Goal: Information Seeking & Learning: Learn about a topic

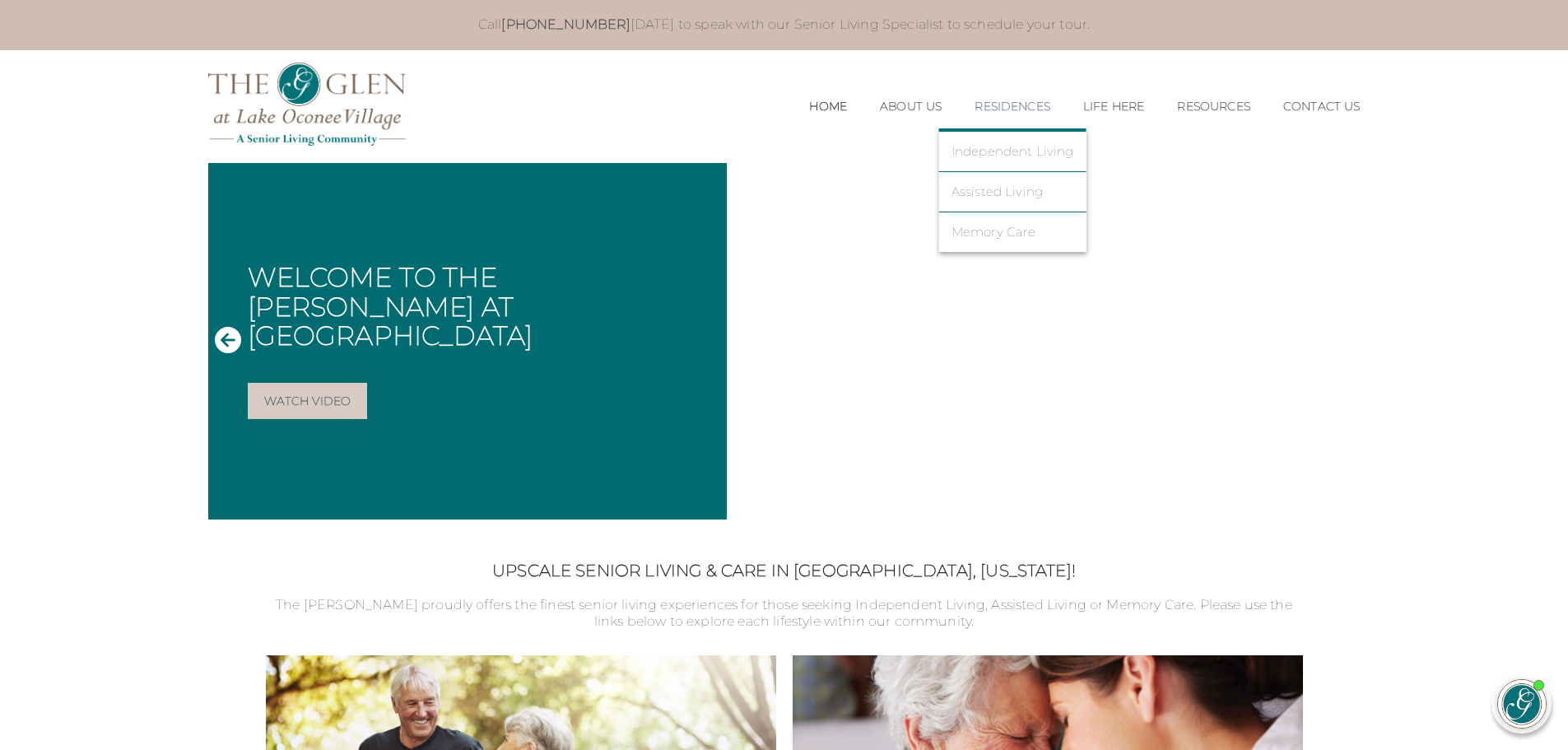
click at [1002, 104] on link "Residences" at bounding box center [1013, 106] width 75 height 14
click at [1005, 153] on link "Independent Living" at bounding box center [1013, 151] width 122 height 15
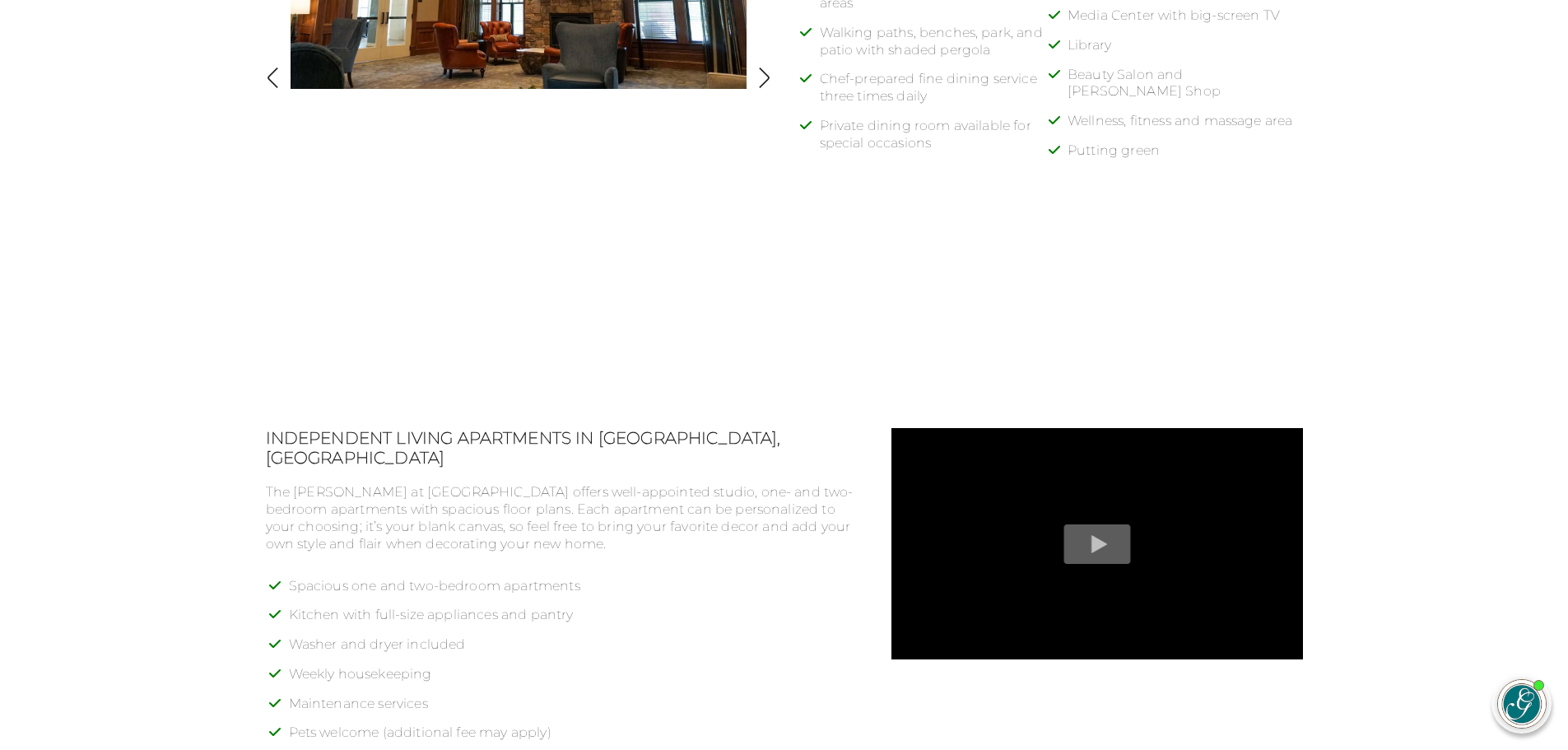
scroll to position [1234, 0]
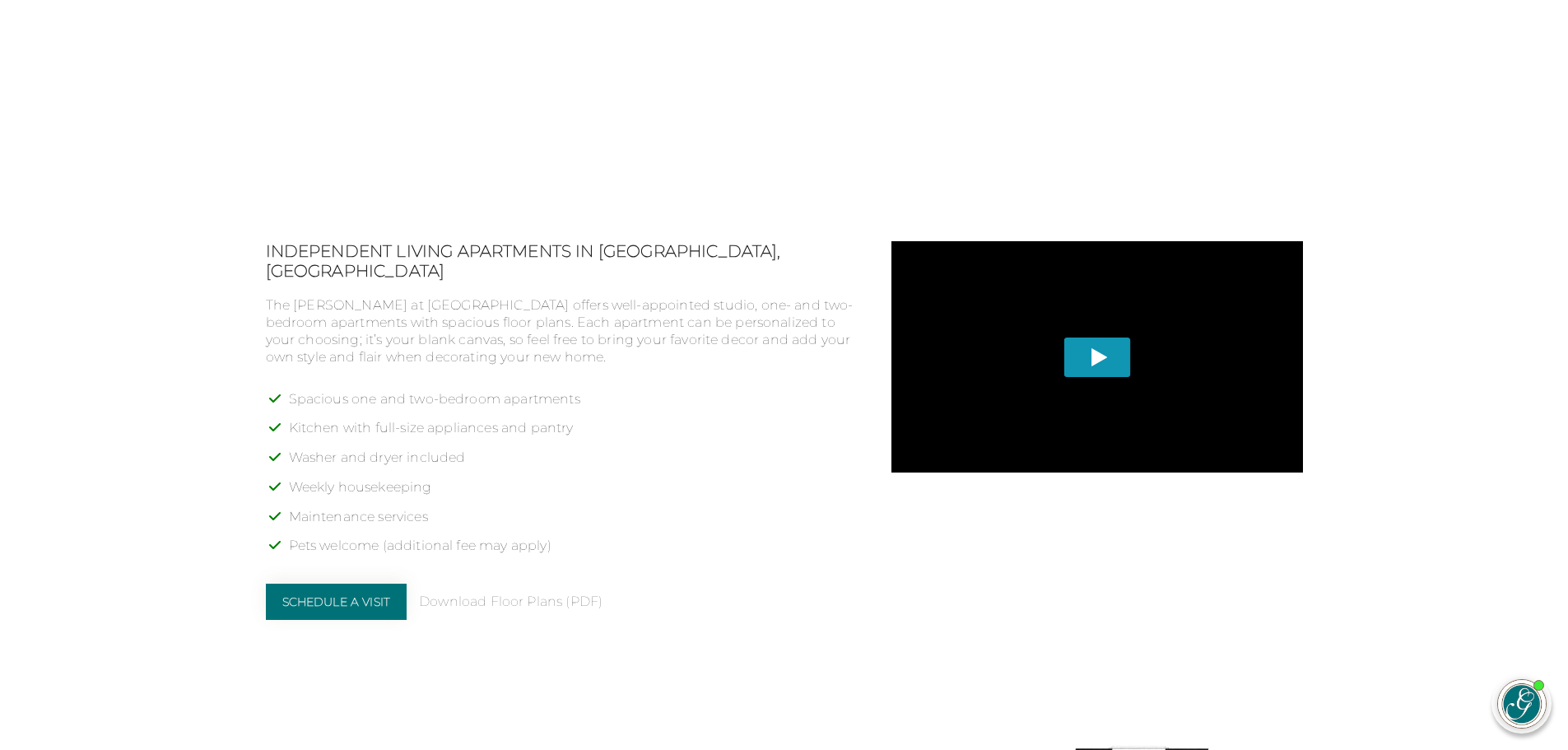
click at [1095, 355] on span "Play" at bounding box center [1097, 357] width 66 height 40
click at [542, 594] on link "Download Floor Plans (PDF)" at bounding box center [510, 602] width 183 height 17
click at [1092, 355] on span "Play" at bounding box center [1097, 357] width 66 height 40
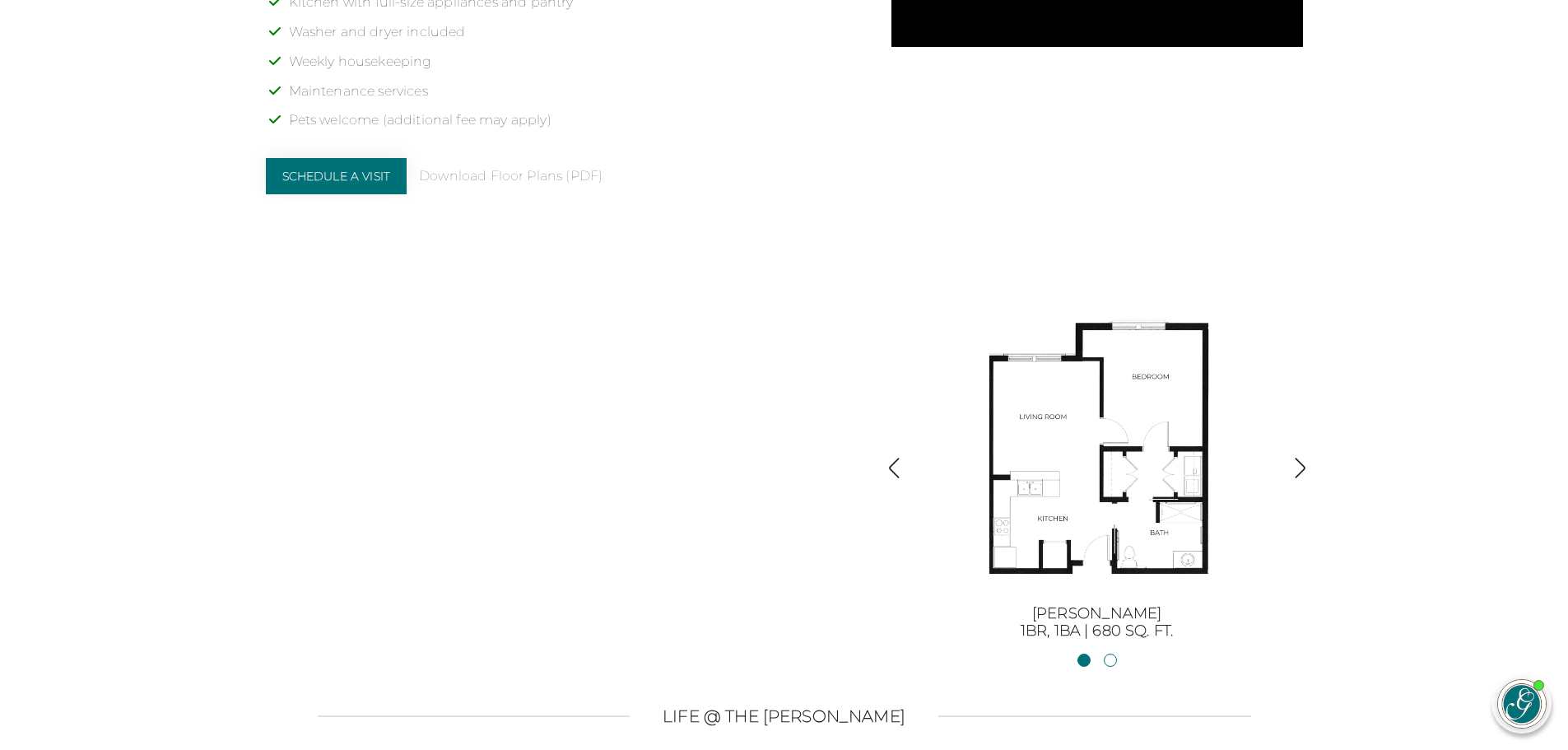
scroll to position [1645, 0]
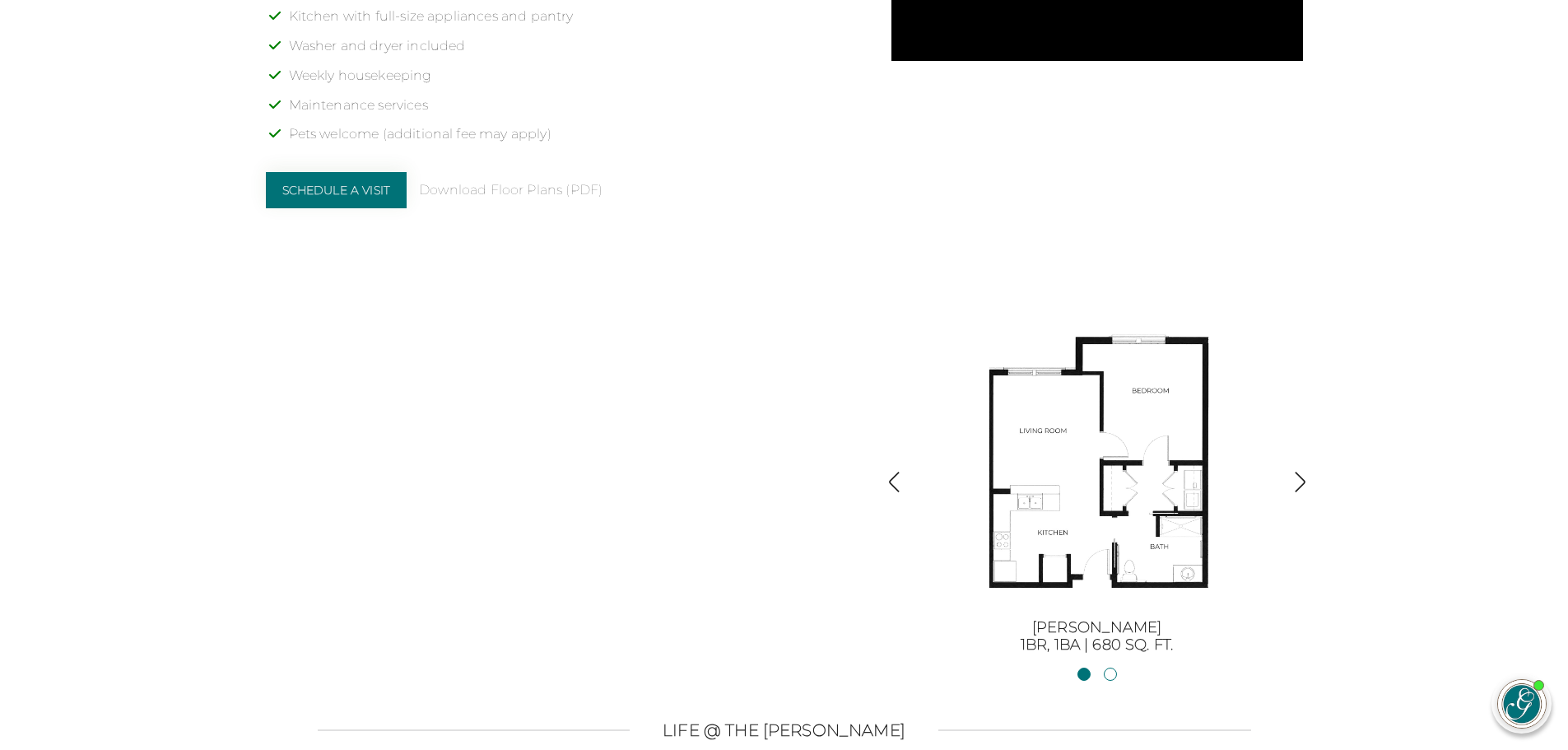
click at [1298, 480] on img "button" at bounding box center [1300, 481] width 22 height 22
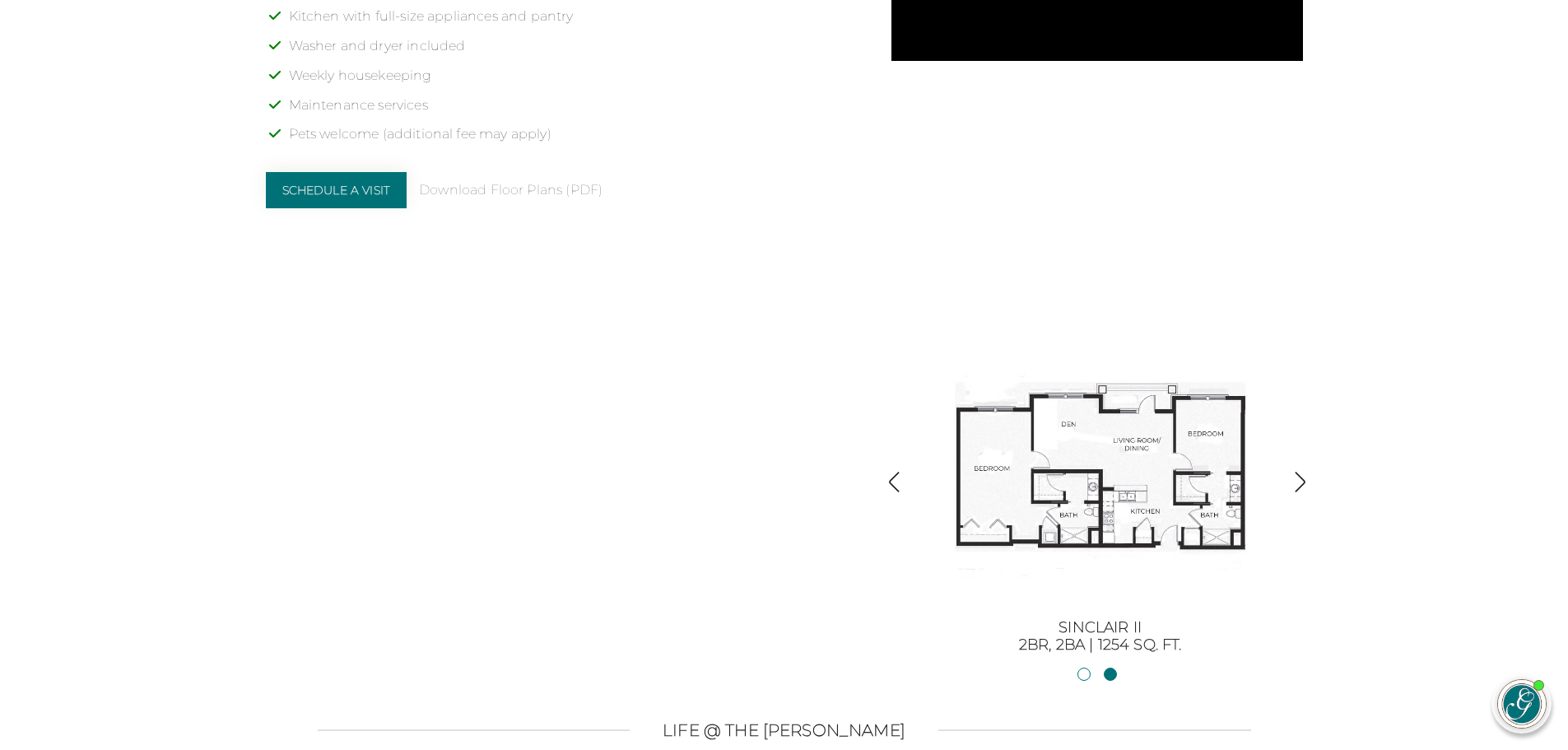
click at [1300, 471] on img "button" at bounding box center [1300, 481] width 22 height 22
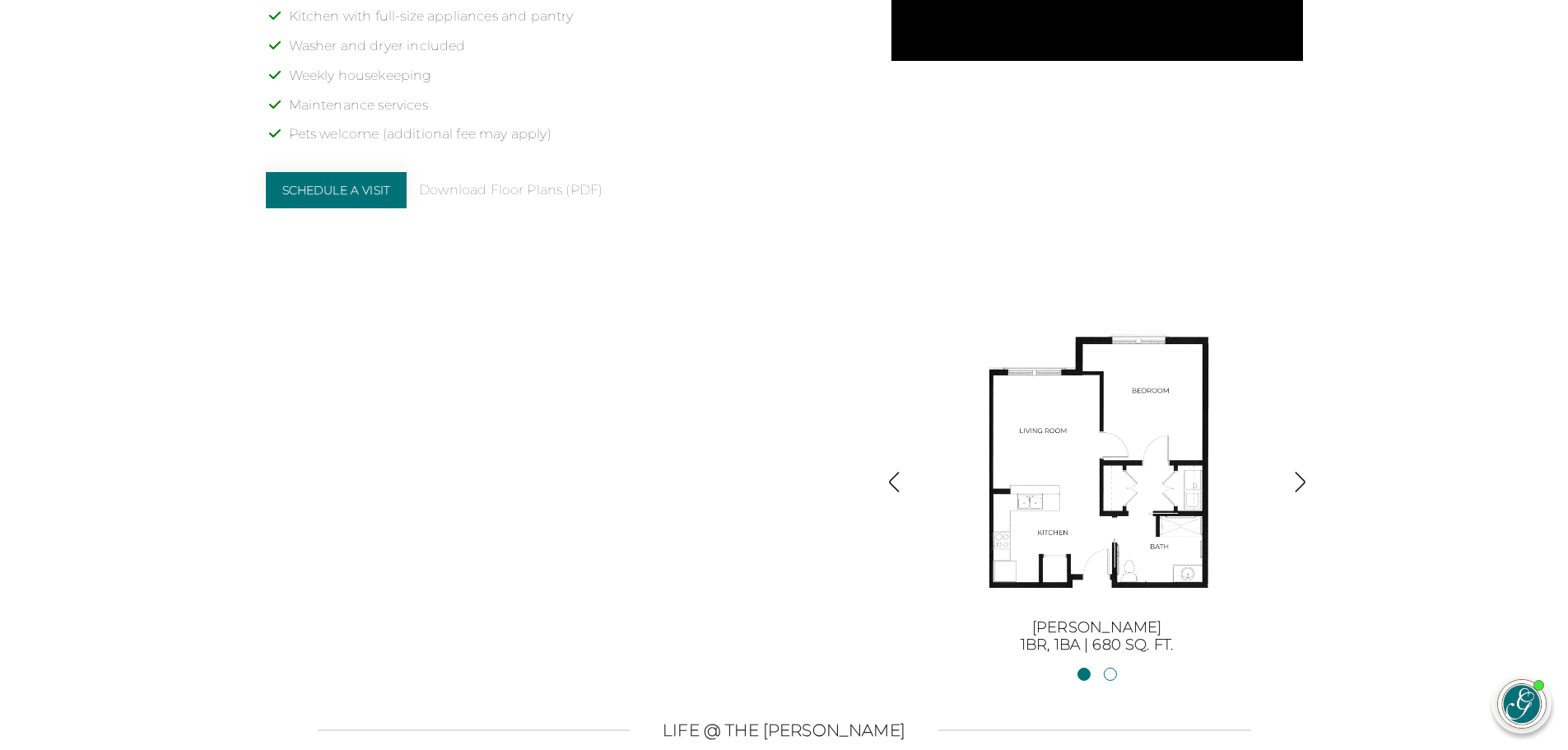
click at [1299, 482] on img "button" at bounding box center [1300, 481] width 22 height 22
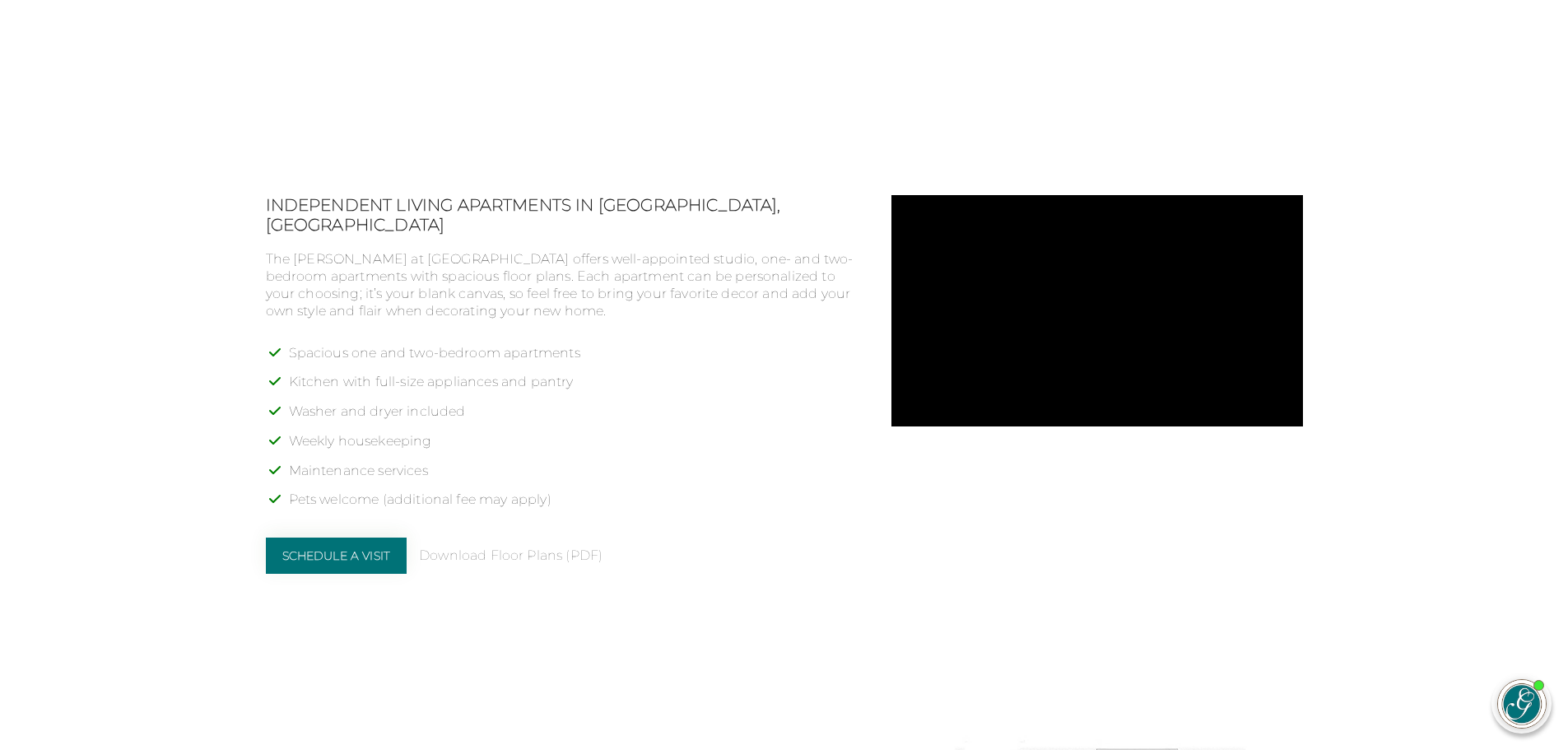
scroll to position [1234, 0]
